Goal: Task Accomplishment & Management: Manage account settings

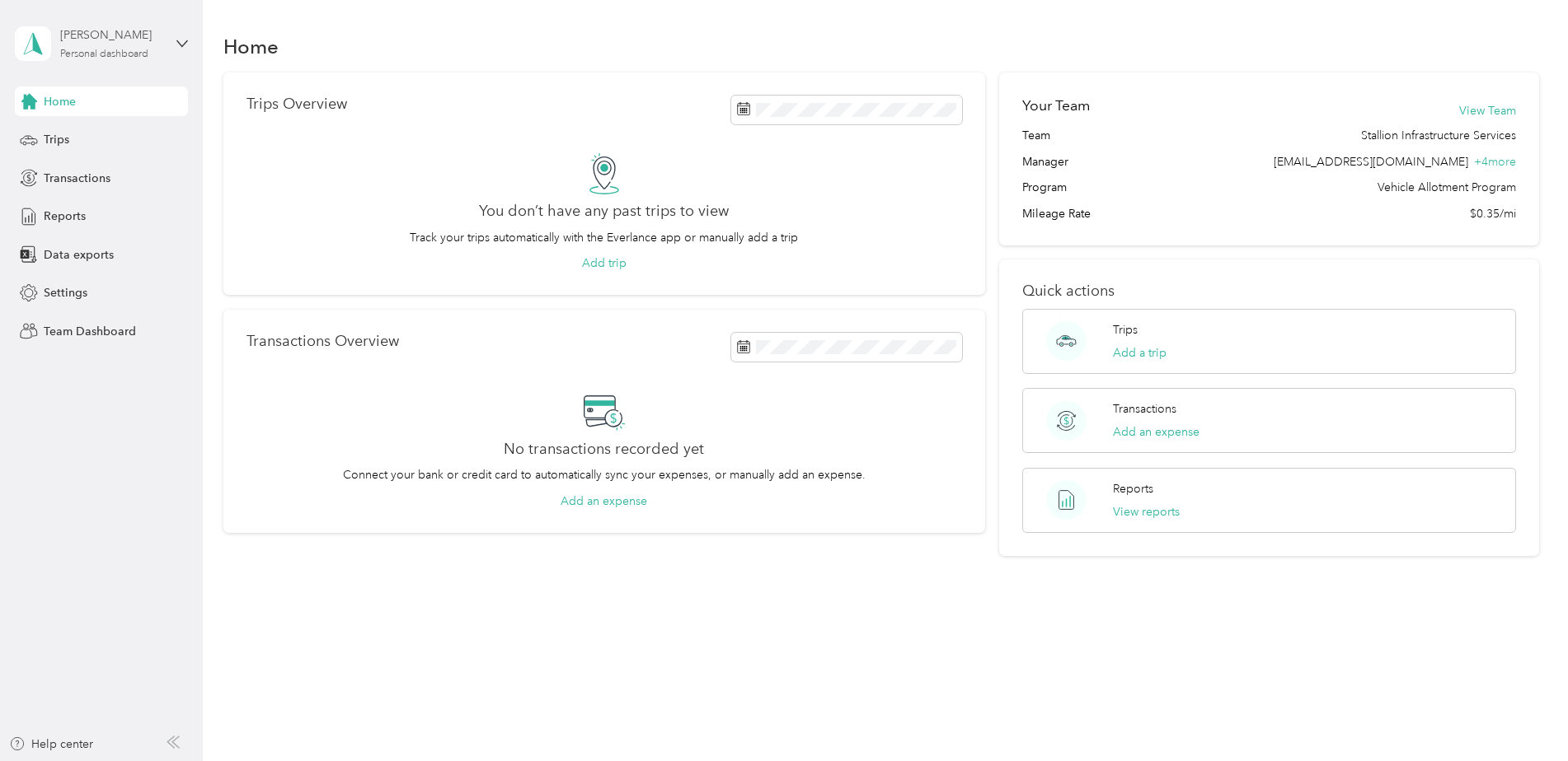
click at [112, 55] on div "Personal dashboard" at bounding box center [104, 54] width 88 height 10
click at [112, 138] on div "Team dashboard" at bounding box center [188, 132] width 324 height 29
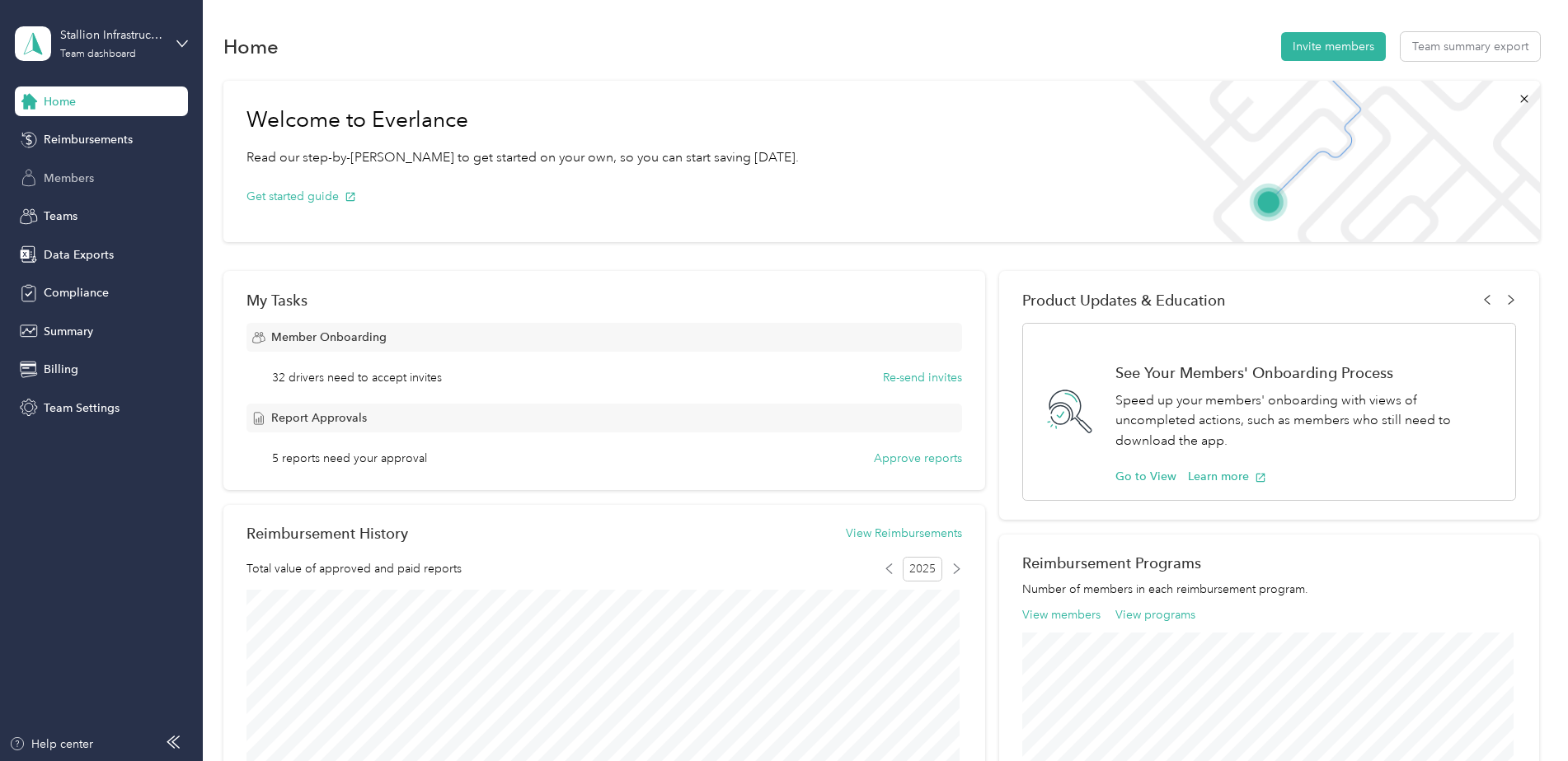
click at [76, 182] on span "Members" at bounding box center [68, 178] width 50 height 17
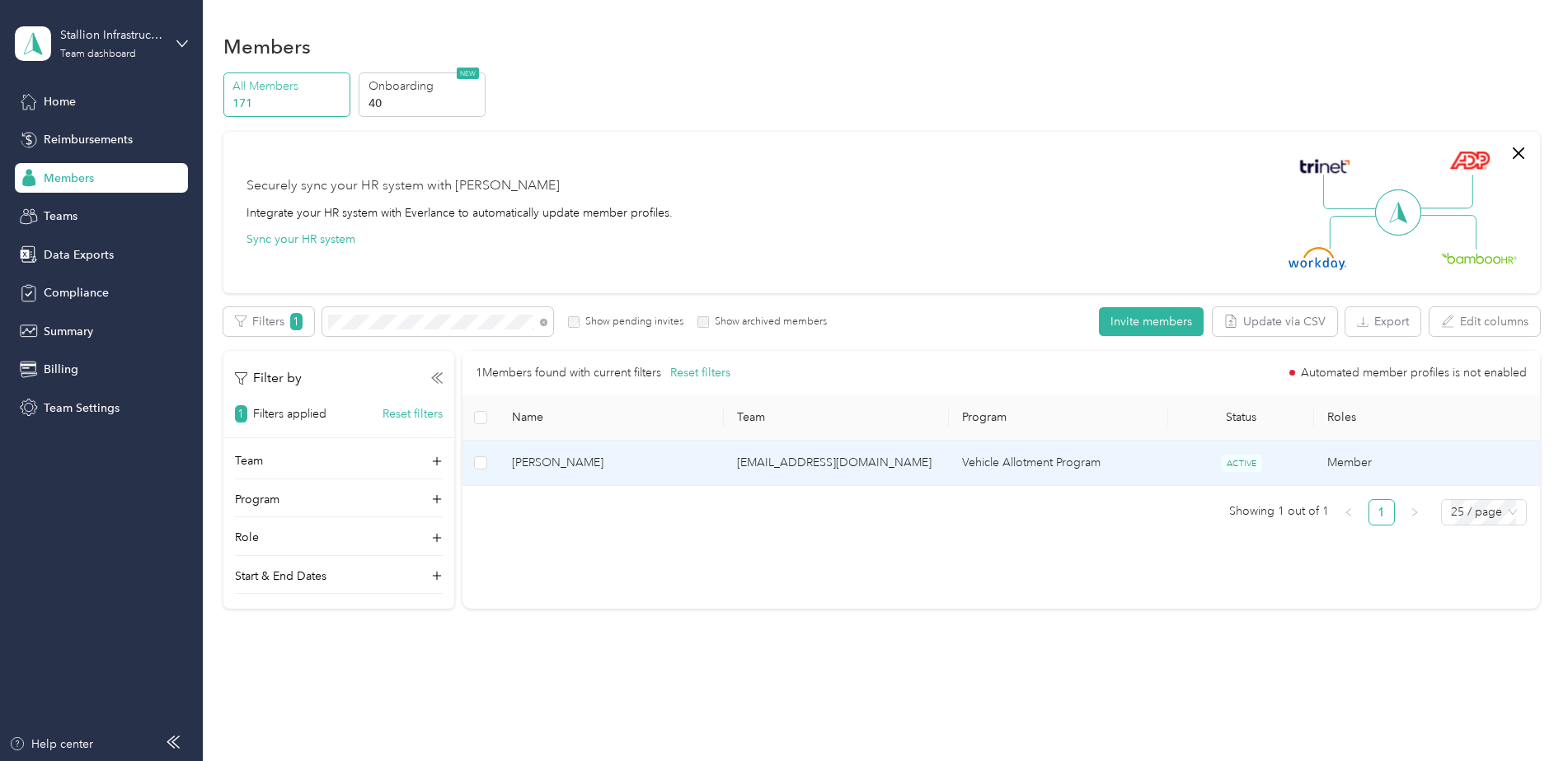
click at [562, 460] on span "[PERSON_NAME]" at bounding box center [611, 462] width 198 height 18
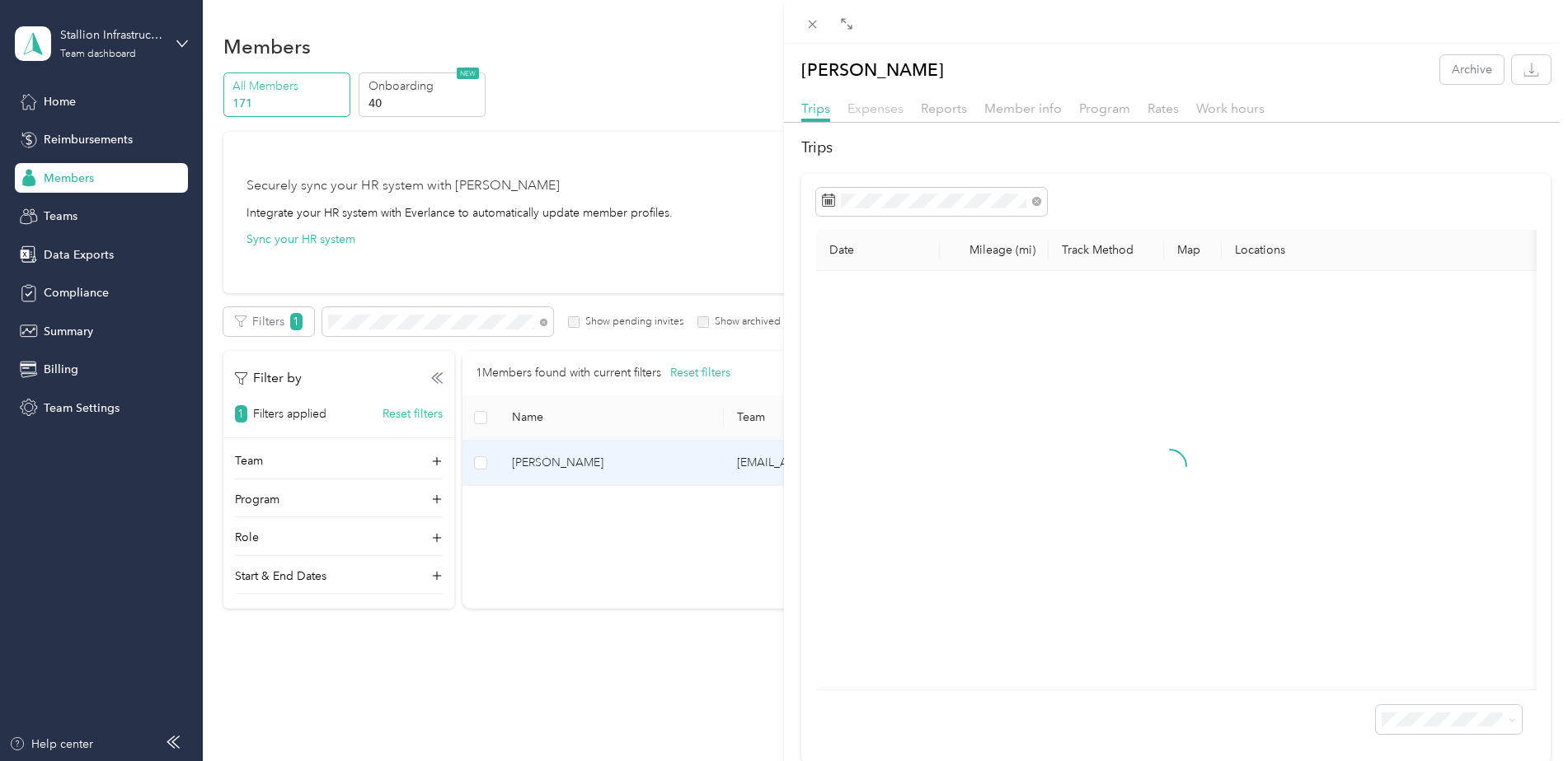
click at [891, 109] on span "Expenses" at bounding box center [875, 108] width 56 height 16
click at [944, 113] on span "Reports" at bounding box center [943, 108] width 46 height 16
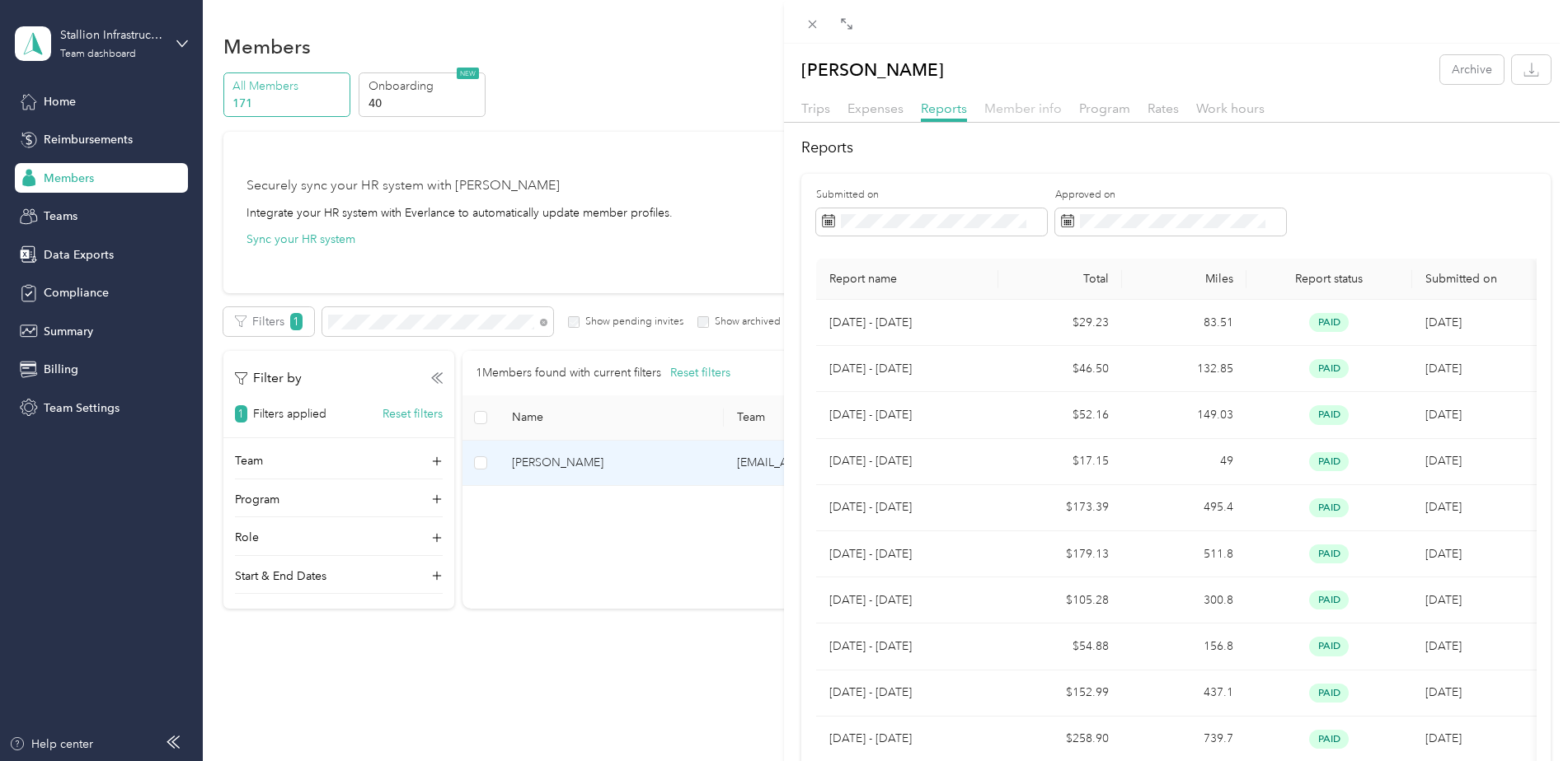
click at [991, 110] on span "Member info" at bounding box center [1022, 108] width 77 height 16
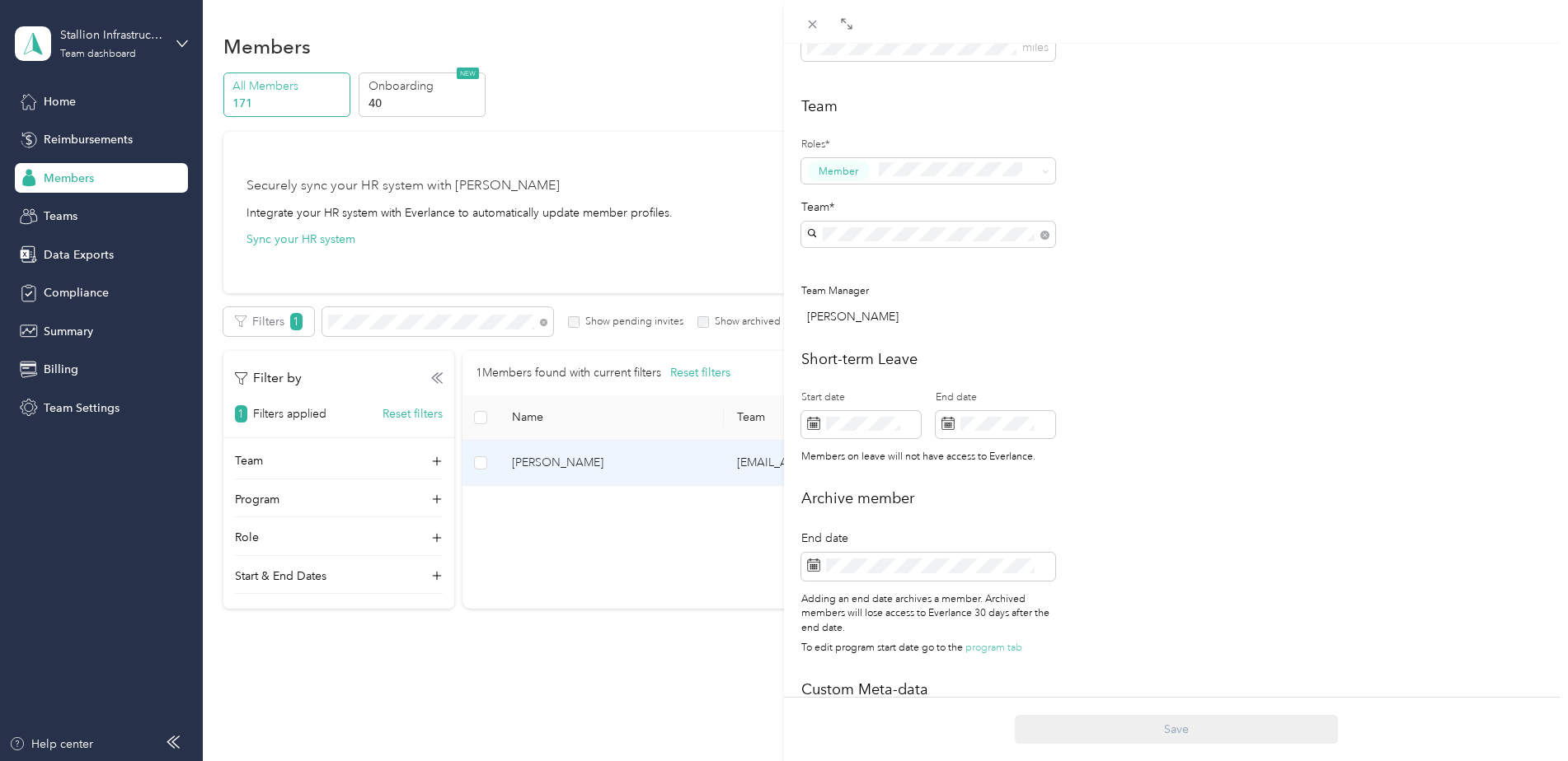
scroll to position [412, 0]
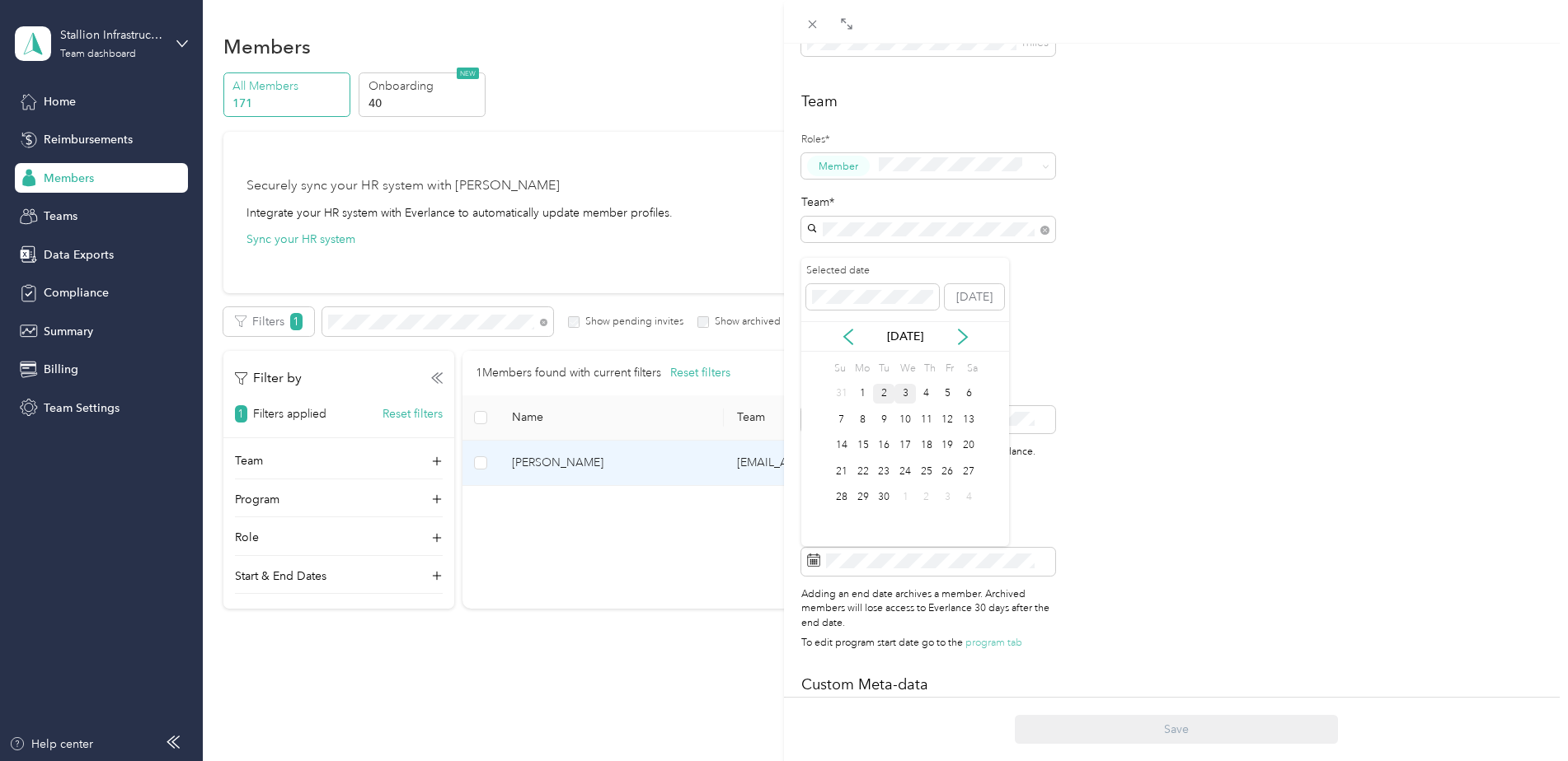
click at [877, 390] on div "2" at bounding box center [883, 394] width 22 height 21
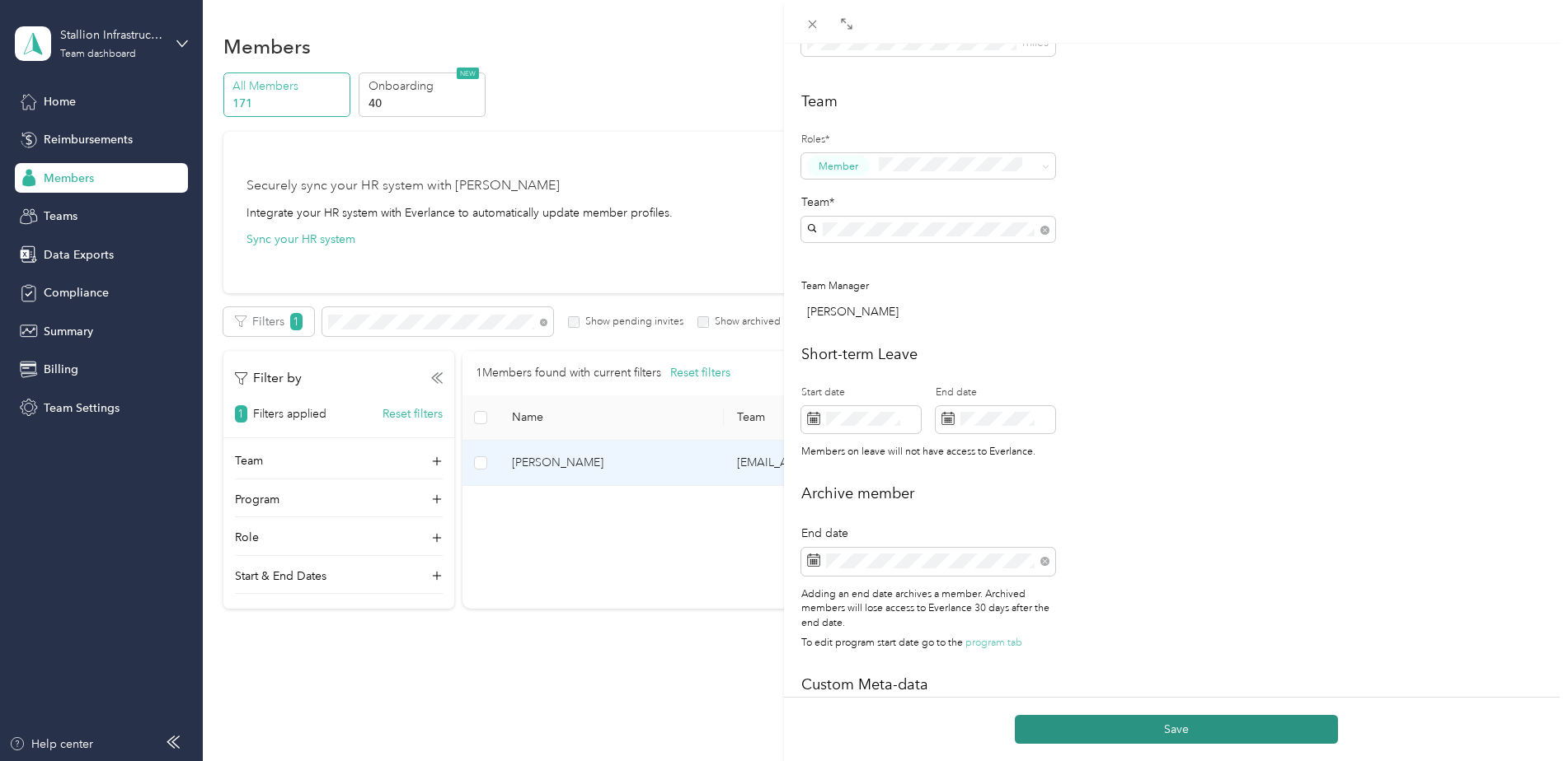
click at [1156, 726] on button "Save" at bounding box center [1176, 729] width 323 height 29
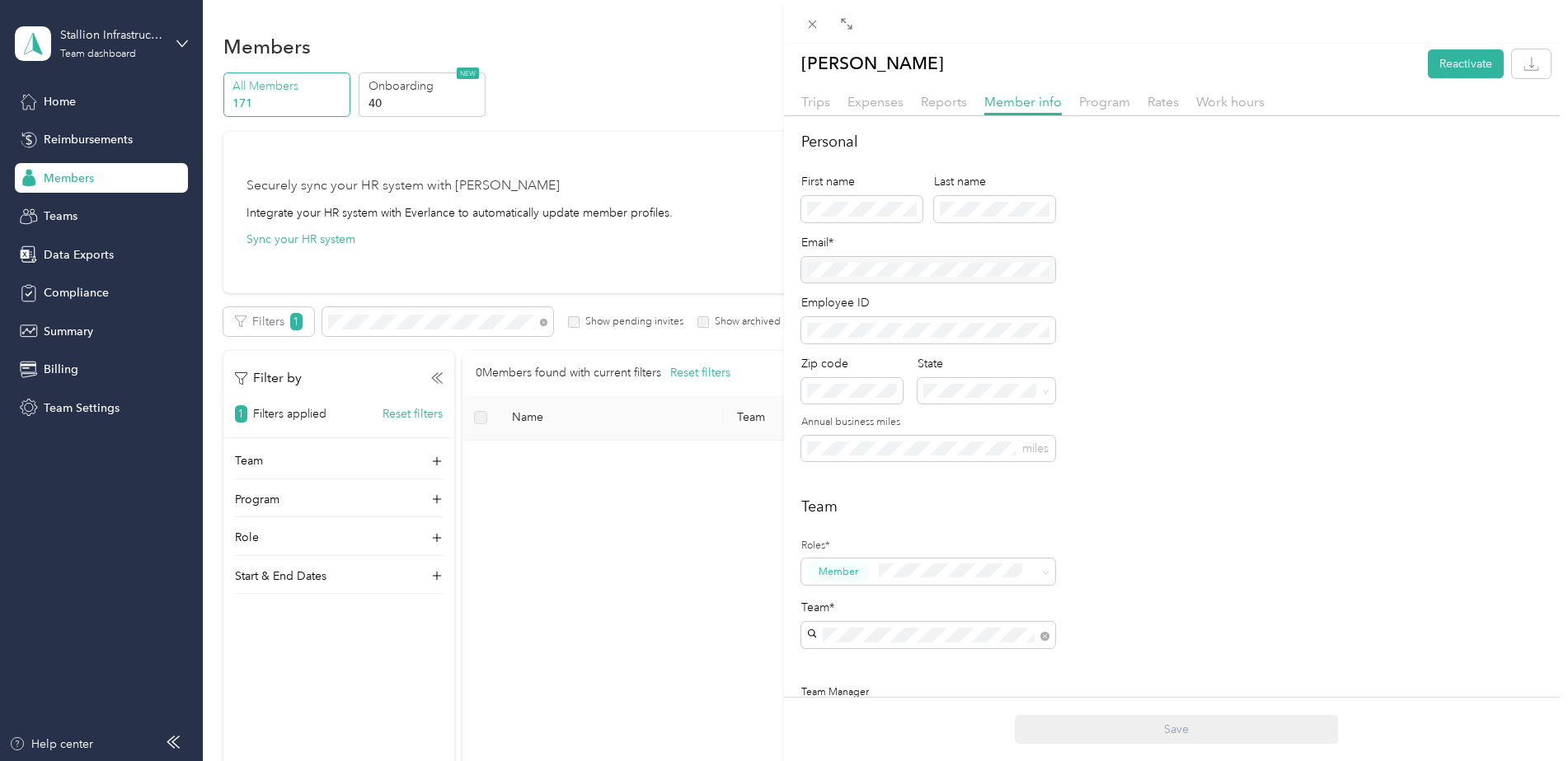
scroll to position [0, 0]
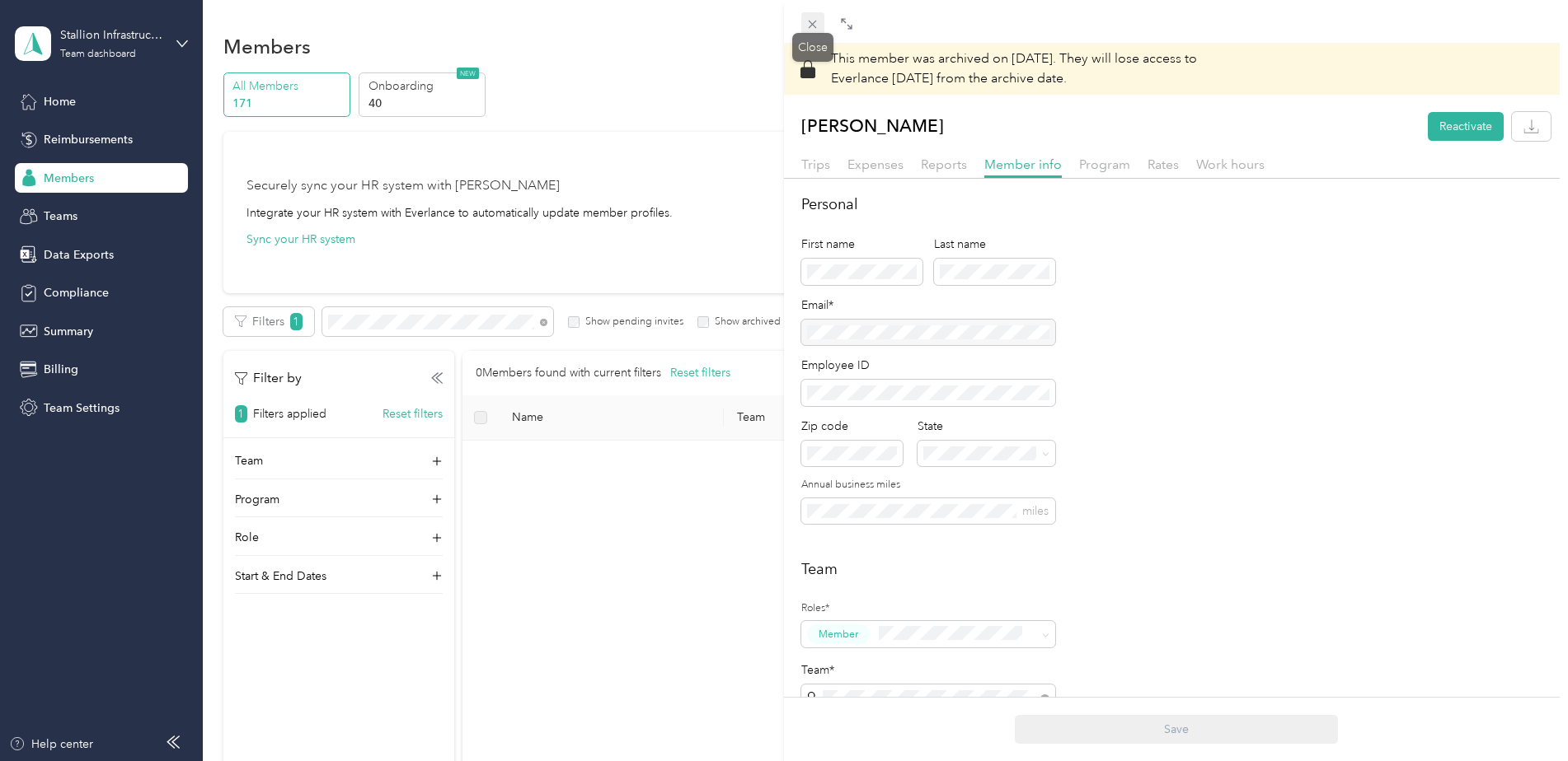
click at [806, 18] on icon at bounding box center [812, 24] width 14 height 14
